Goal: Task Accomplishment & Management: Manage account settings

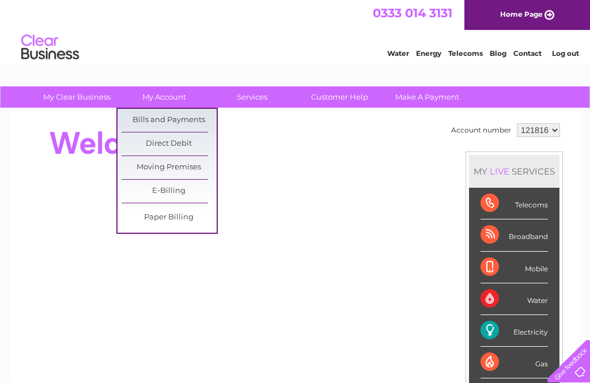
click at [195, 120] on link "Bills and Payments" at bounding box center [169, 120] width 95 height 23
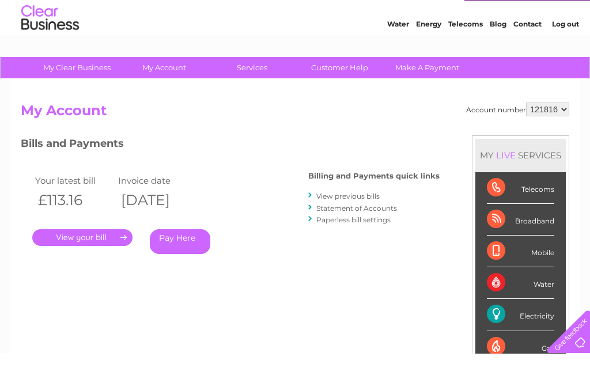
scroll to position [30, 0]
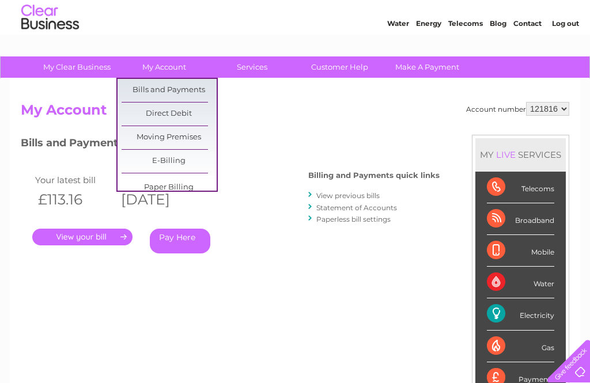
click at [89, 140] on h3 "Bills and Payments" at bounding box center [230, 145] width 419 height 20
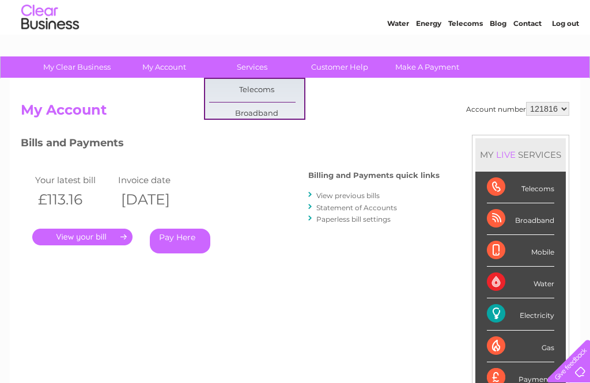
click at [99, 232] on link "." at bounding box center [82, 237] width 100 height 17
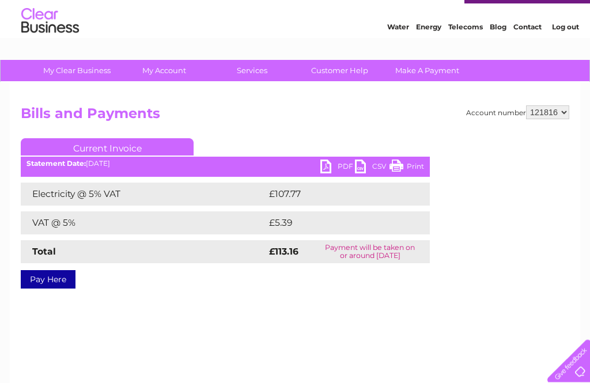
scroll to position [27, 0]
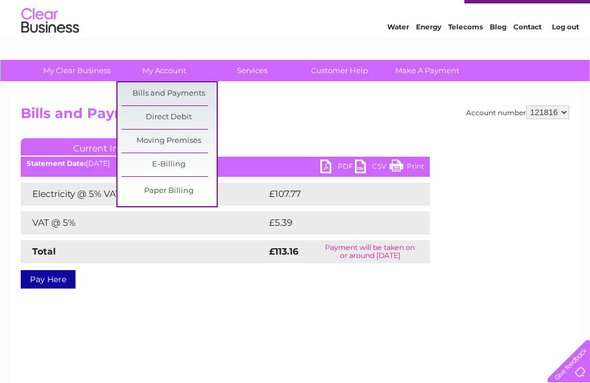
click at [199, 89] on link "Bills and Payments" at bounding box center [169, 93] width 95 height 23
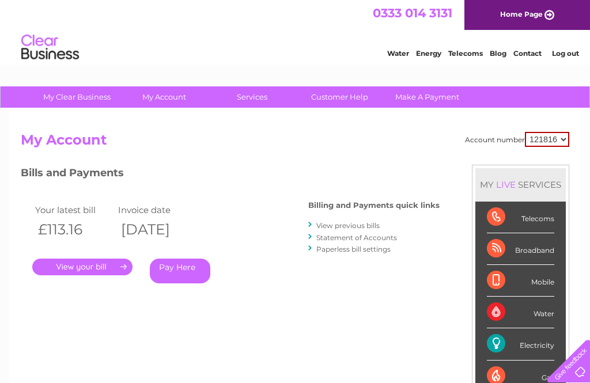
click at [373, 222] on link "View previous bills" at bounding box center [347, 225] width 63 height 9
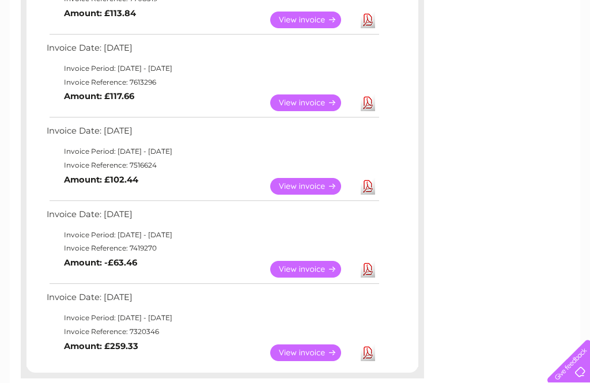
scroll to position [675, 0]
